Goal: Information Seeking & Learning: Learn about a topic

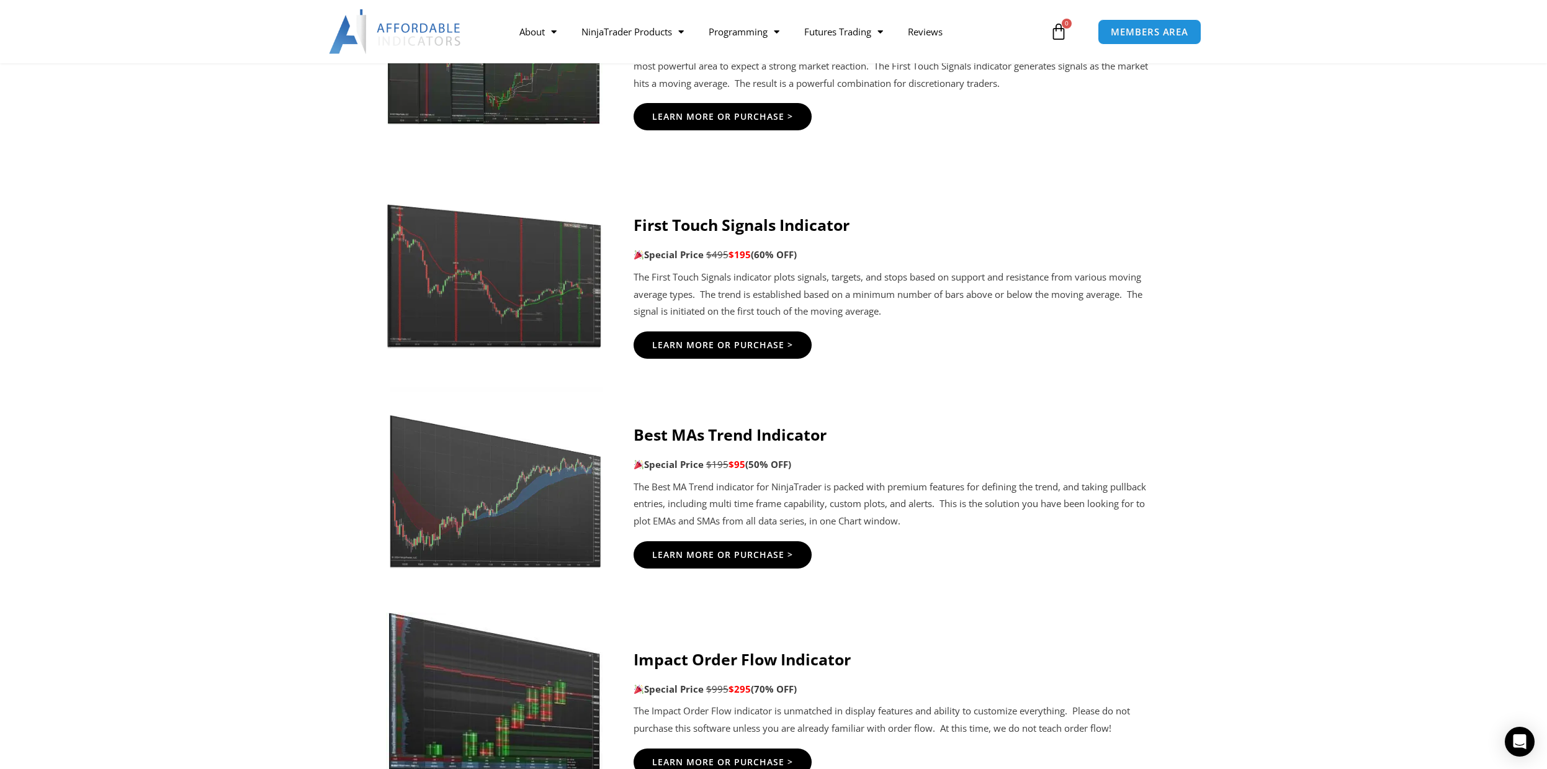
scroll to position [2296, 0]
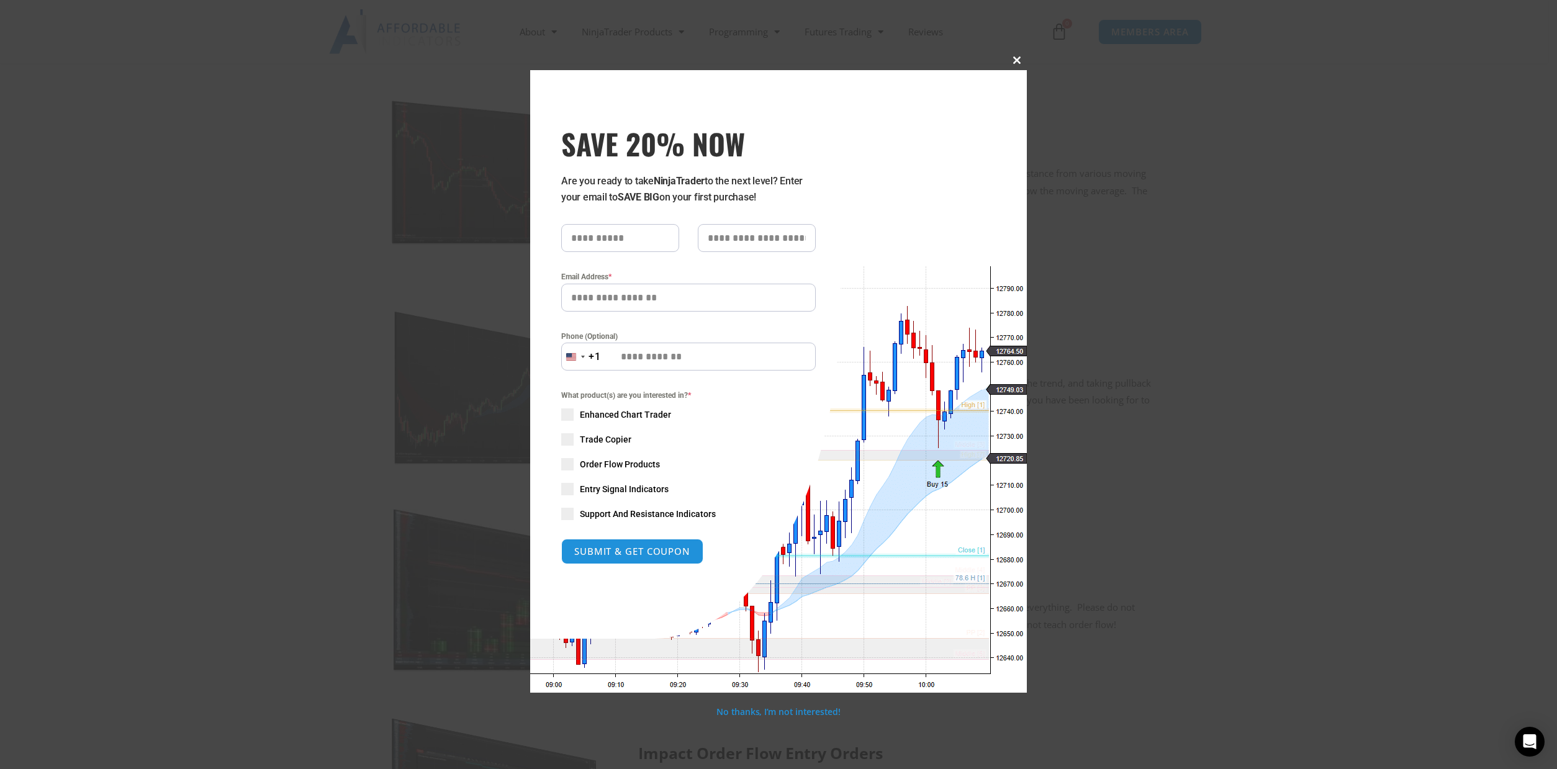
click at [1014, 60] on span at bounding box center [1017, 59] width 20 height 7
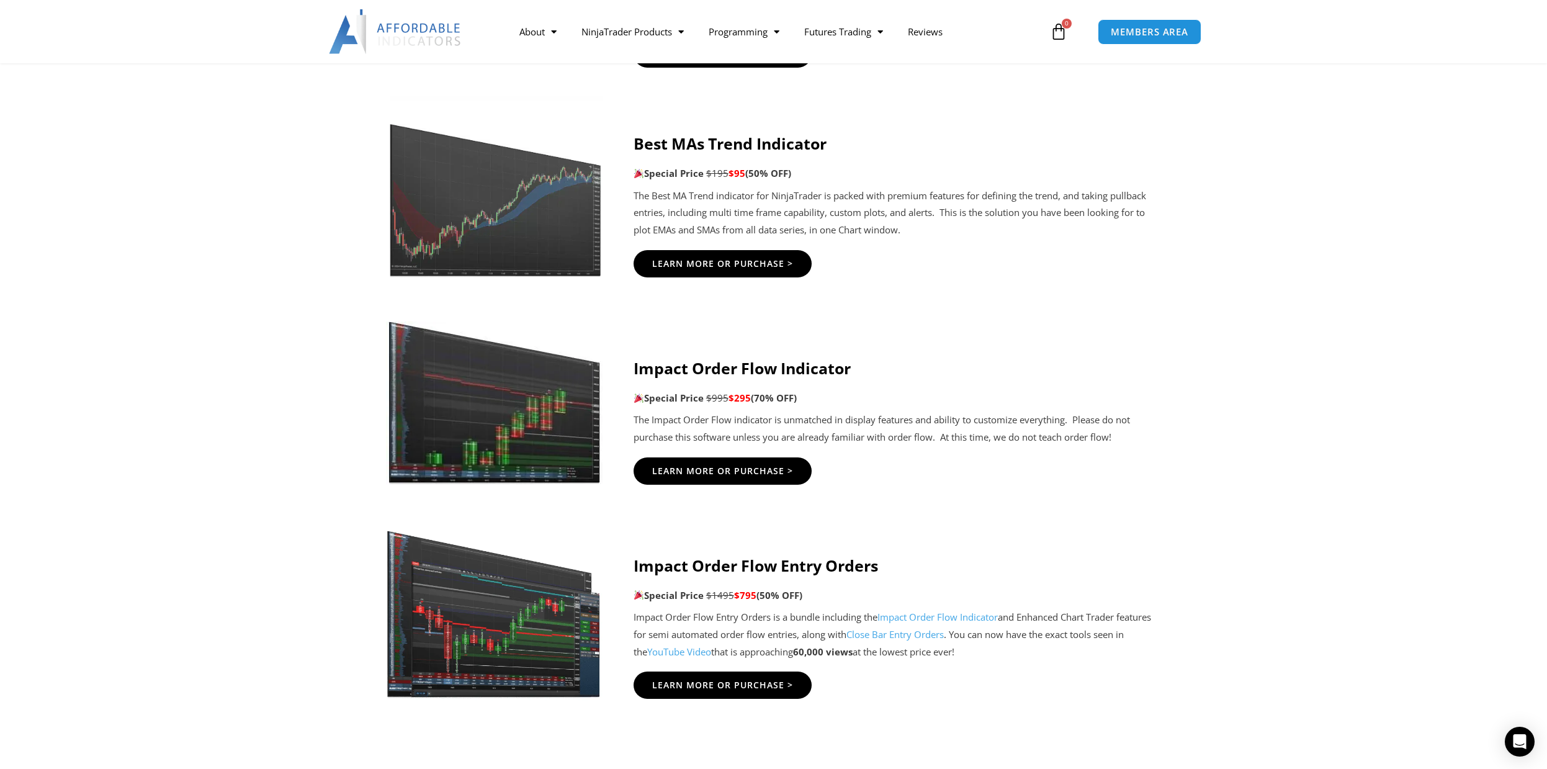
scroll to position [2483, 0]
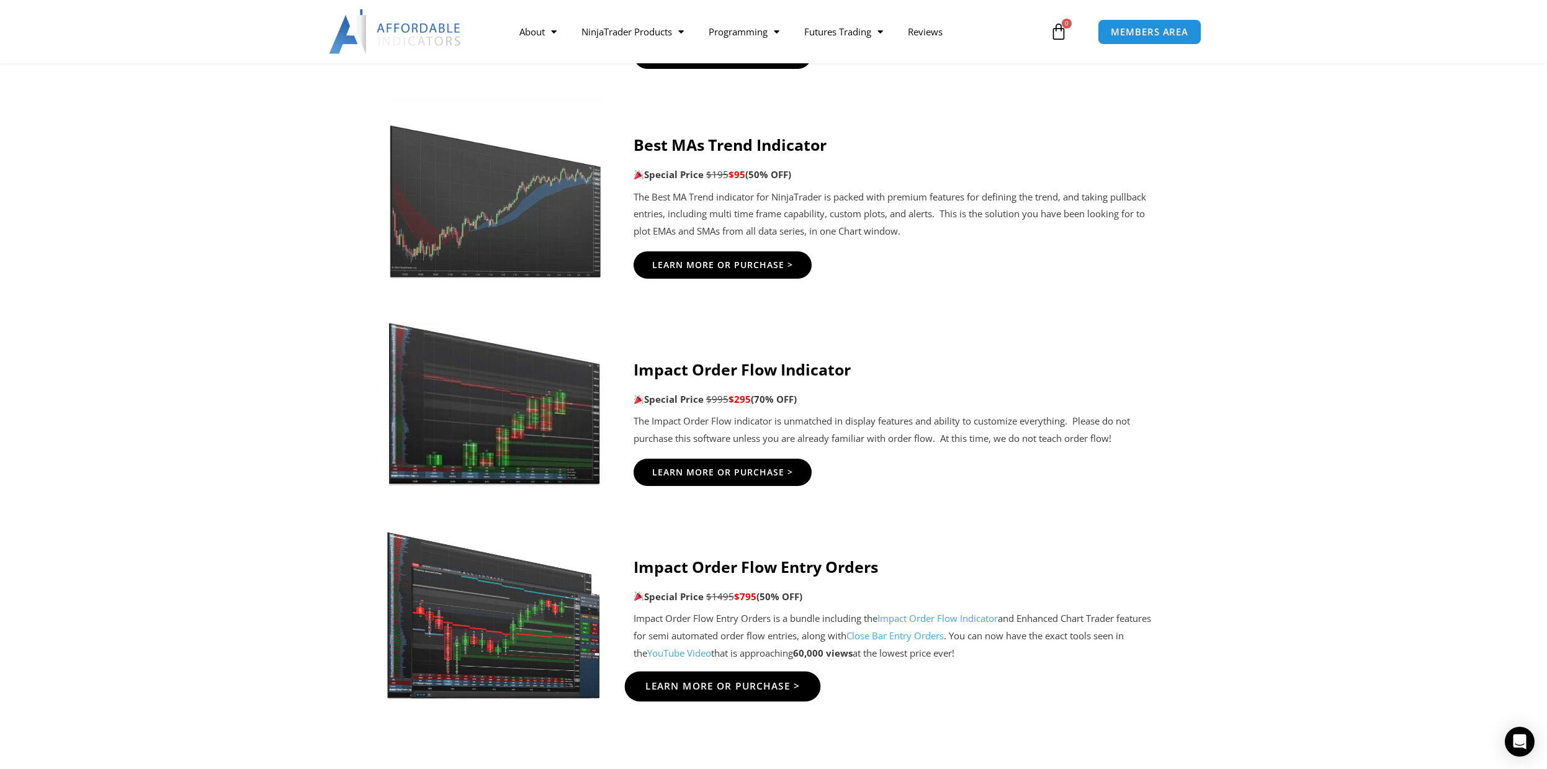
click at [765, 687] on span "Learn More Or Purchase >" at bounding box center [722, 686] width 155 height 9
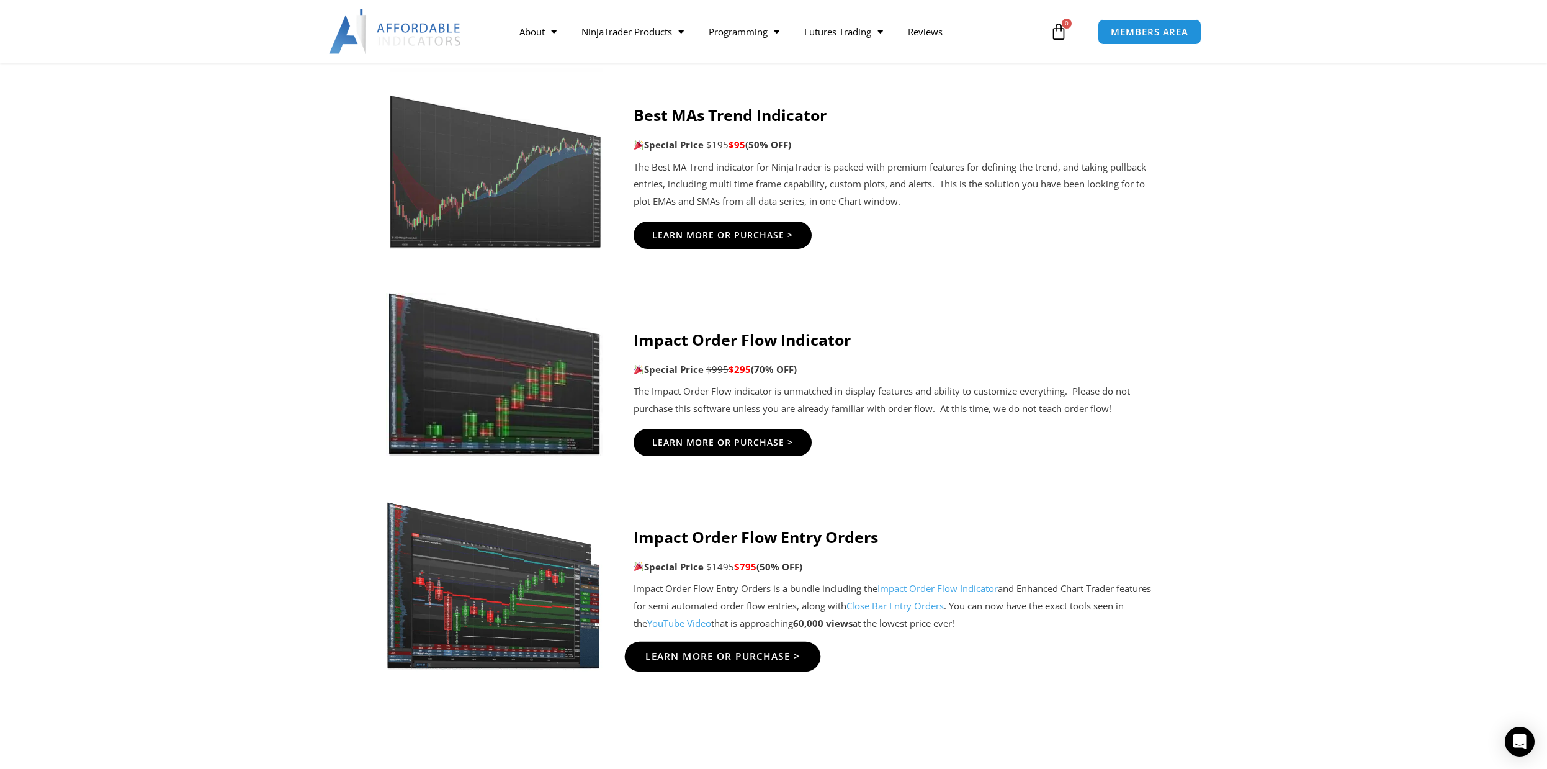
scroll to position [2607, 0]
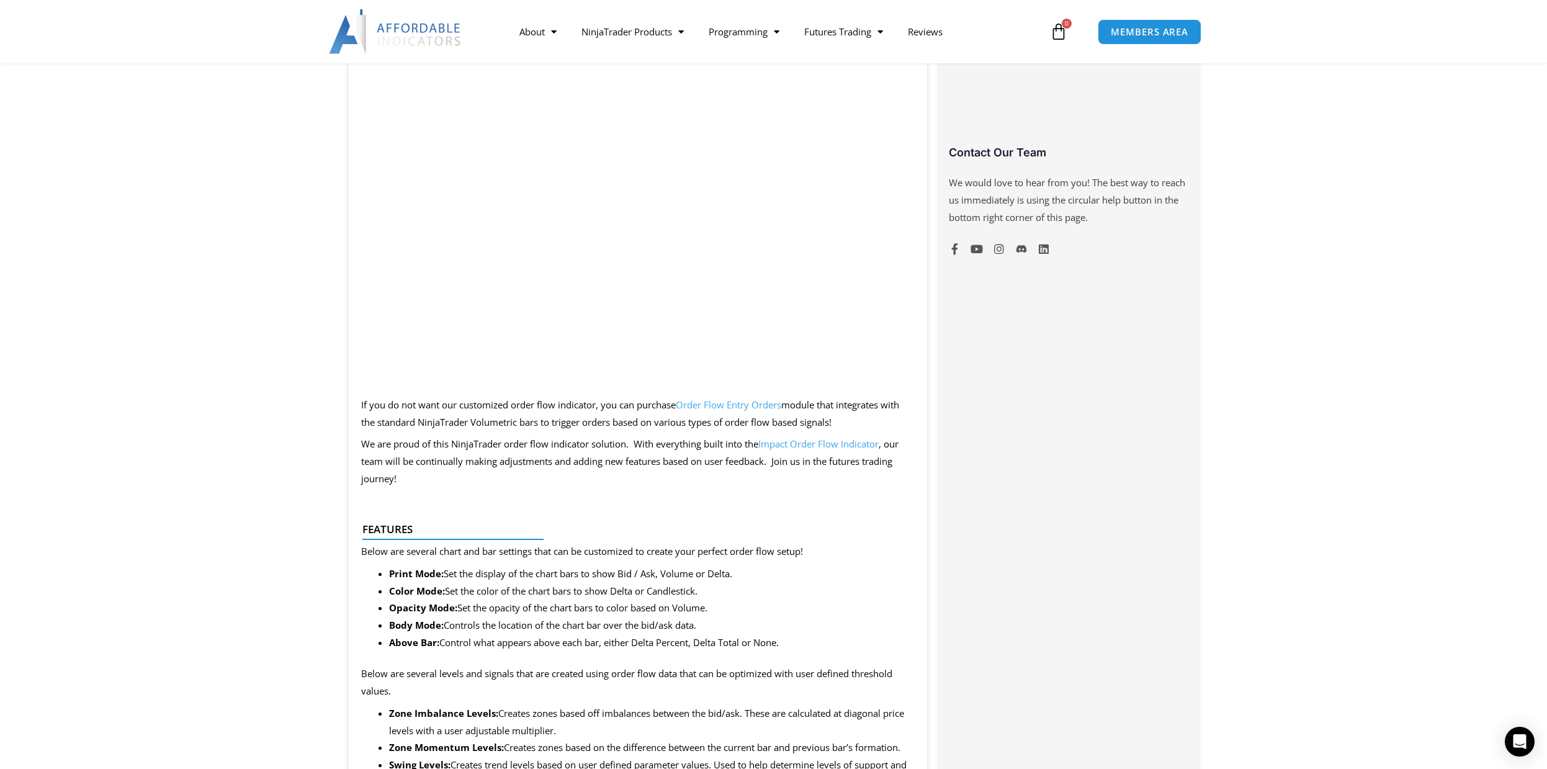
scroll to position [869, 0]
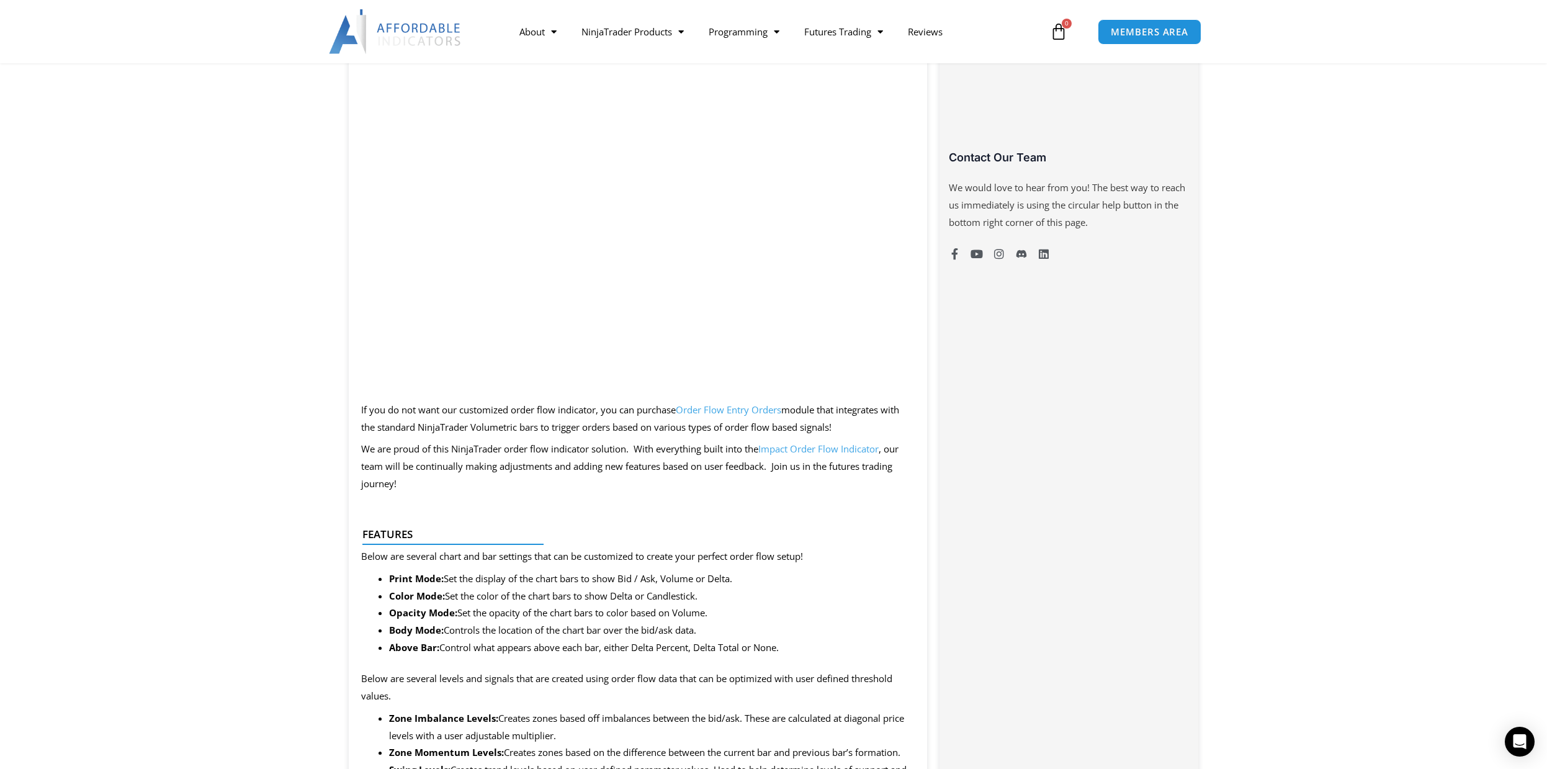
click at [731, 409] on link "Order Flow Entry Orders" at bounding box center [729, 409] width 106 height 12
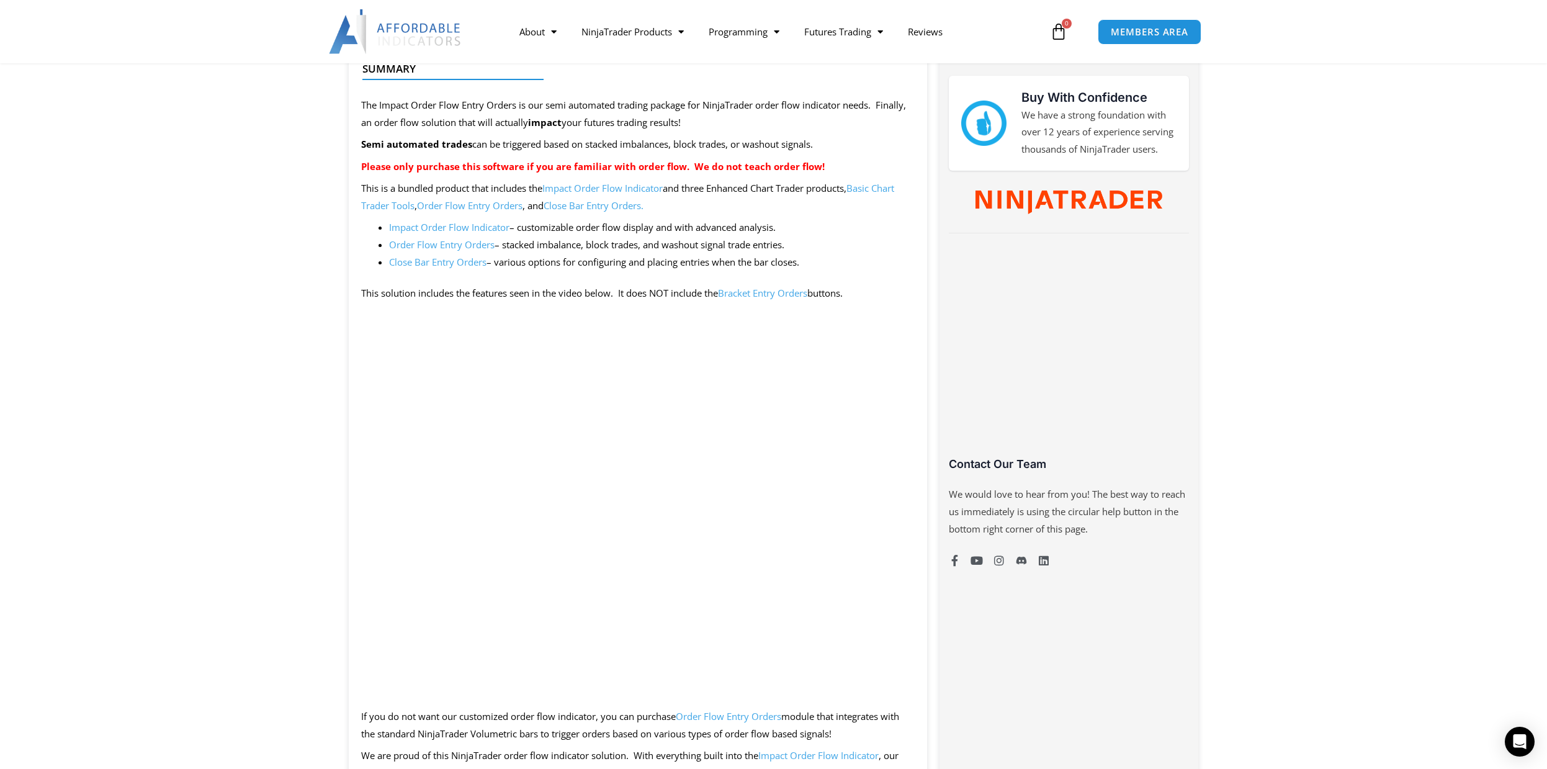
scroll to position [559, 0]
click at [608, 208] on link "Close Bar Entry Orders" at bounding box center [592, 209] width 97 height 12
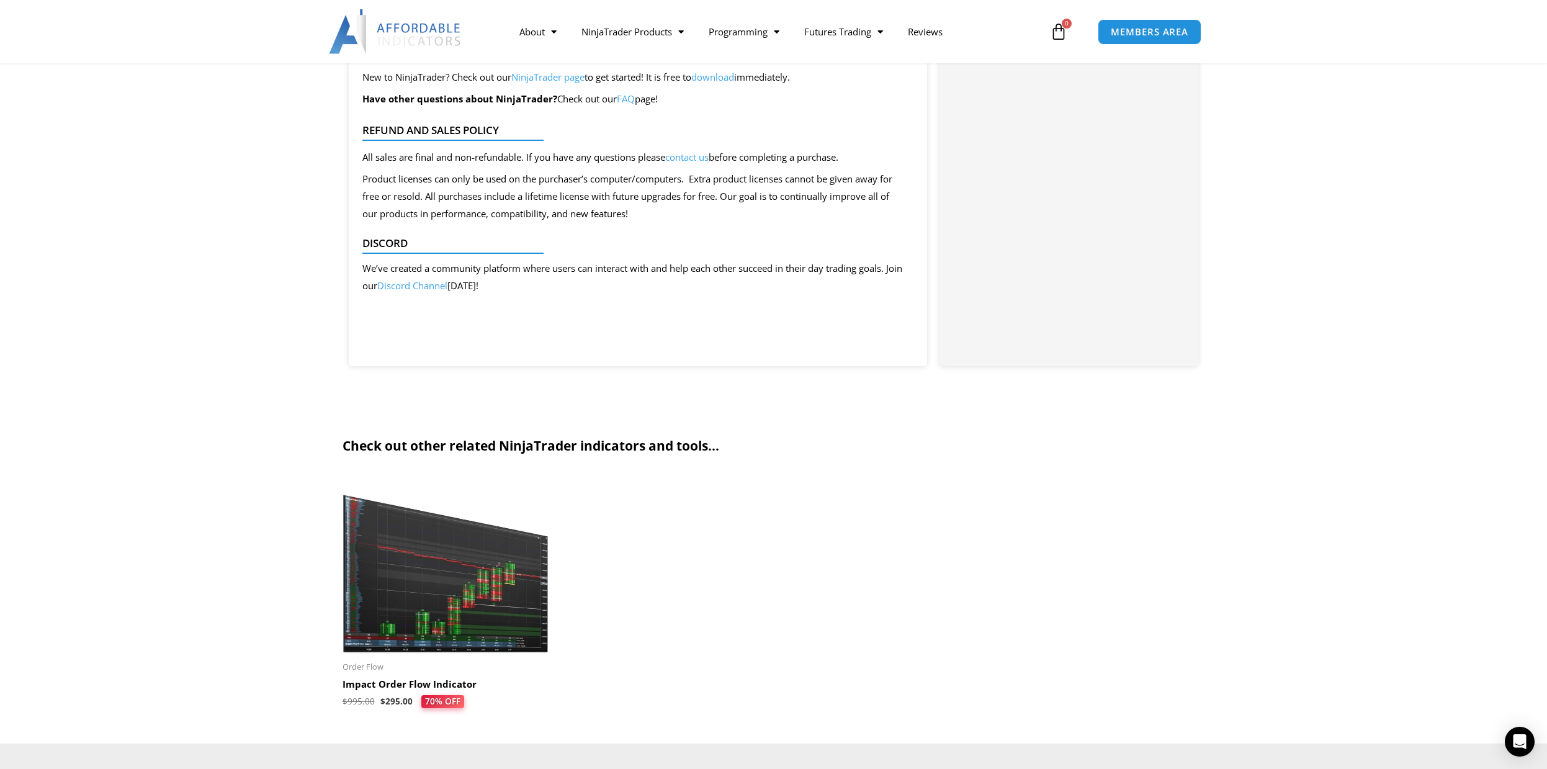
scroll to position [2110, 0]
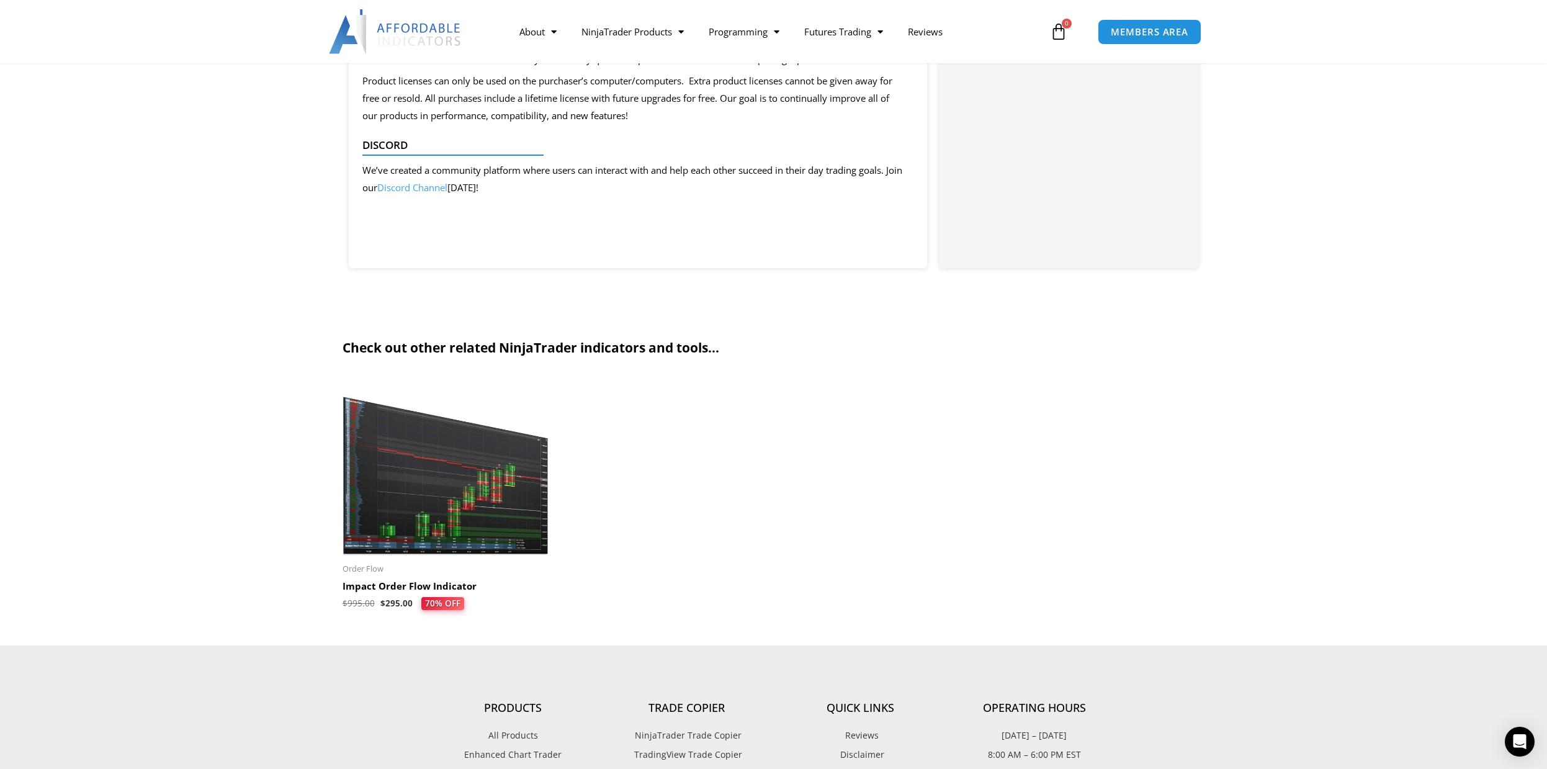
click at [441, 492] on img at bounding box center [446, 468] width 207 height 178
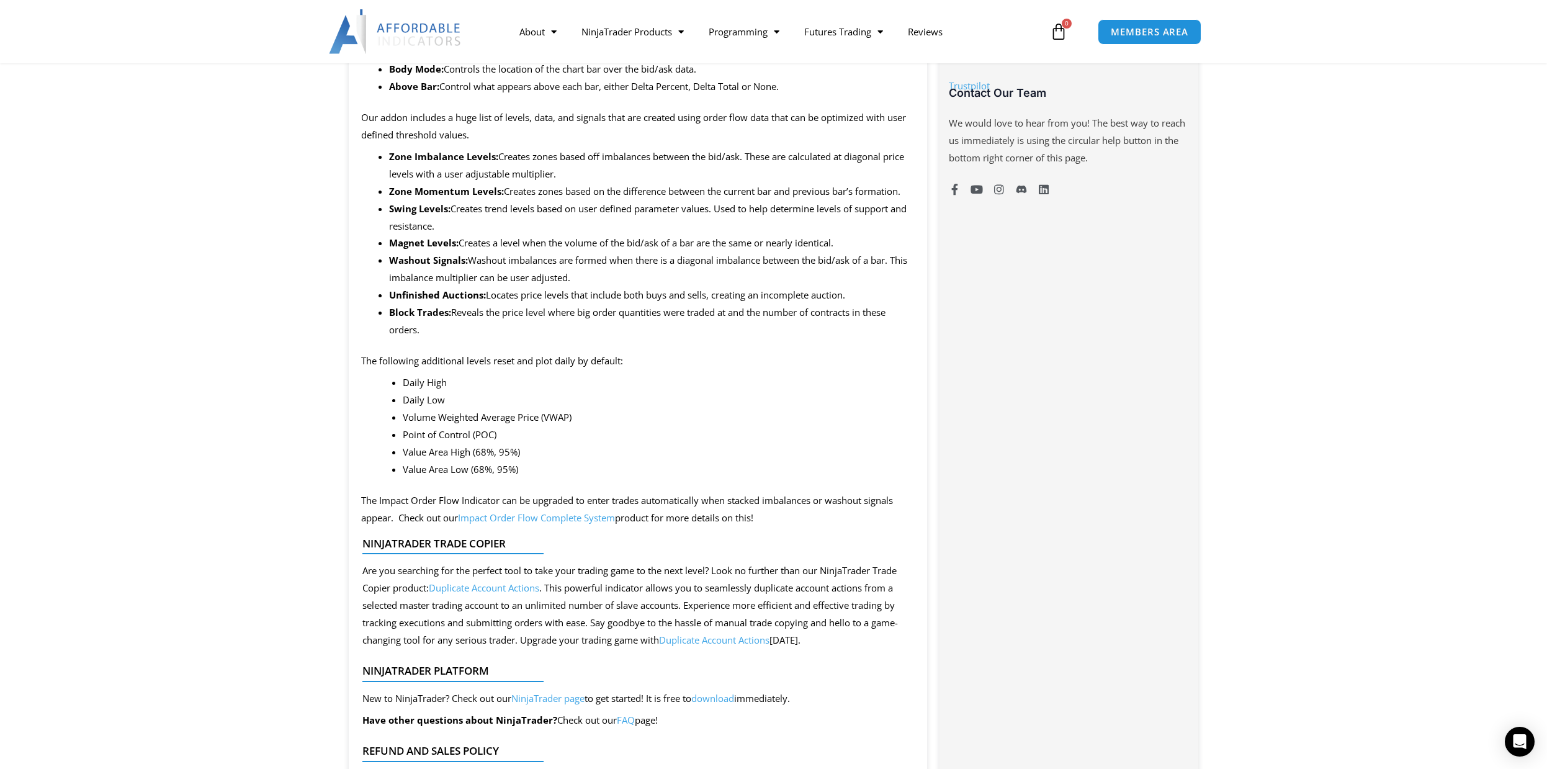
scroll to position [931, 0]
